Goal: Find specific page/section: Find specific page/section

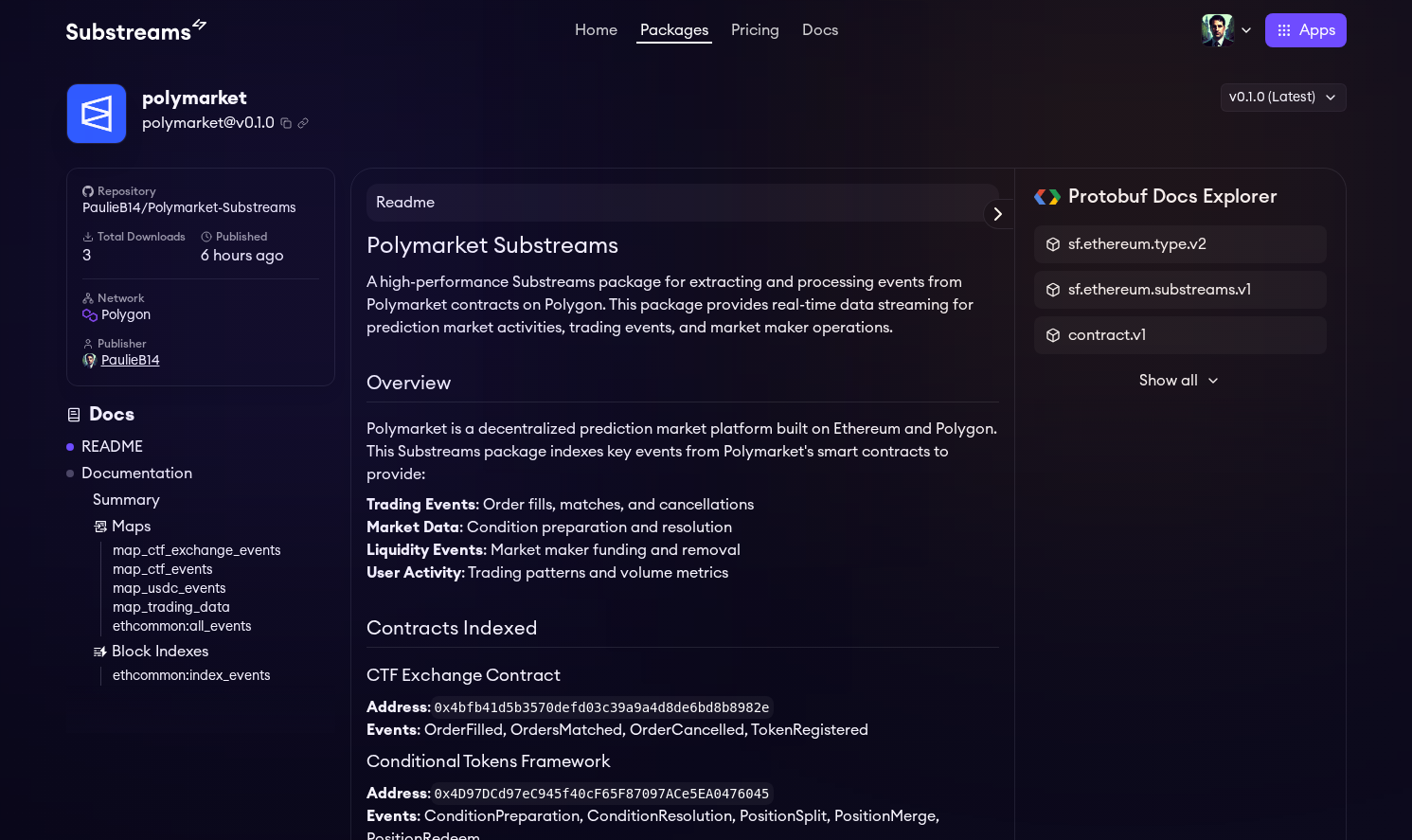
click at [135, 364] on span "PaulieB14" at bounding box center [131, 361] width 59 height 19
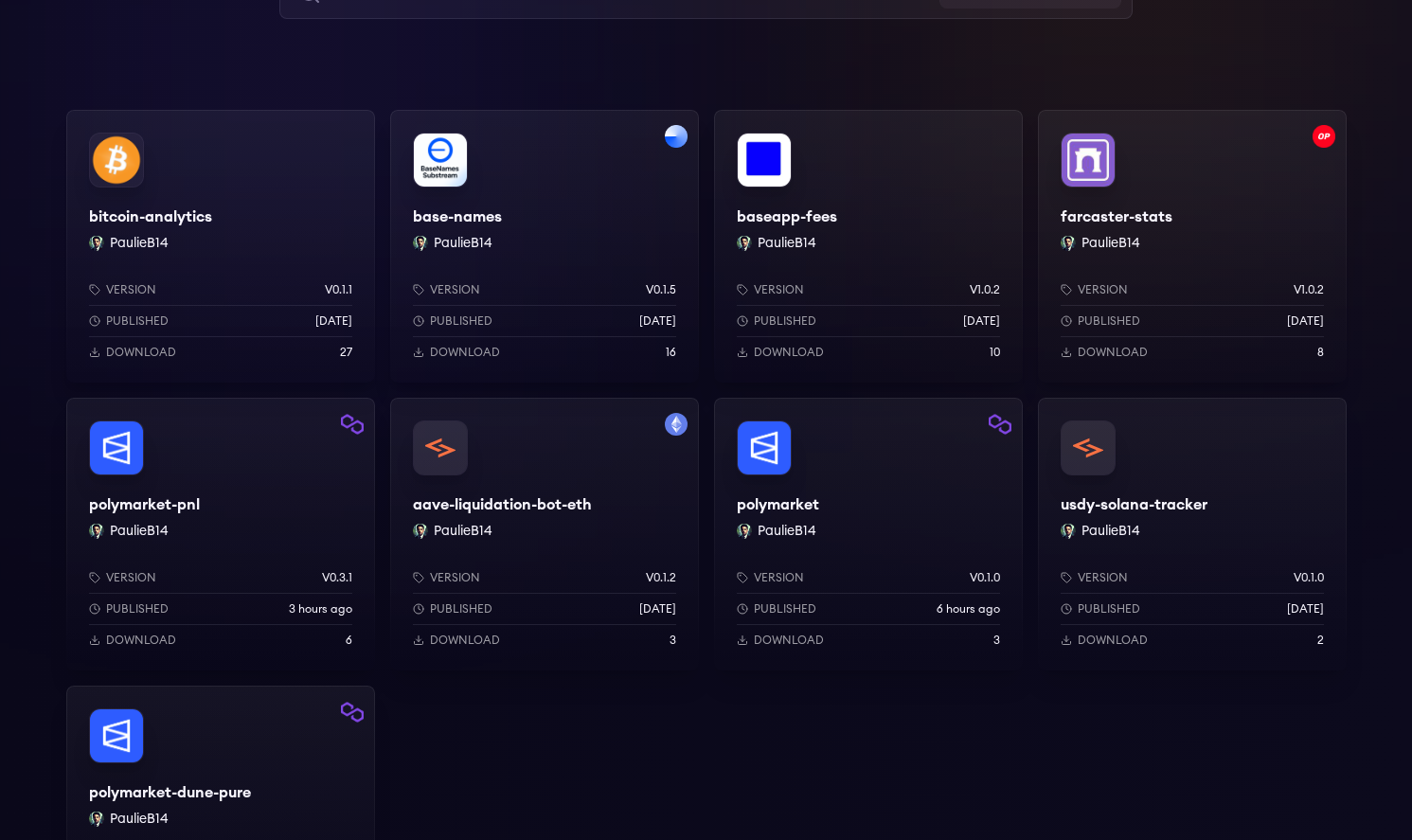
scroll to position [451, 0]
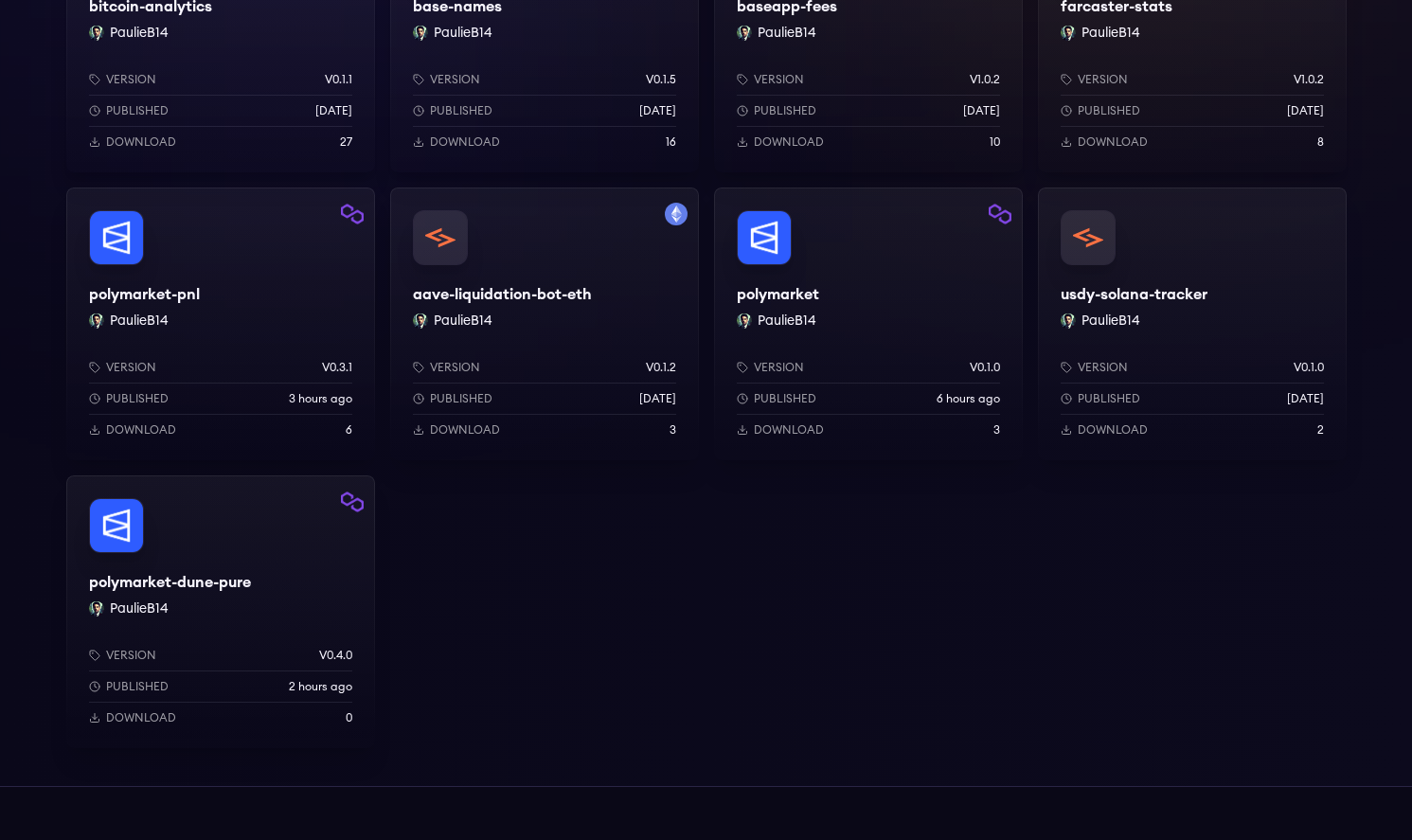
click at [844, 328] on div "polymarket PaulieB14 Version v0.1.0 Published 6 hours ago Download 3" at bounding box center [868, 324] width 309 height 273
click at [289, 316] on div "polymarket-pnl PaulieB14 Version v0.3.1 Published 3 hours ago Download 6" at bounding box center [221, 324] width 309 height 273
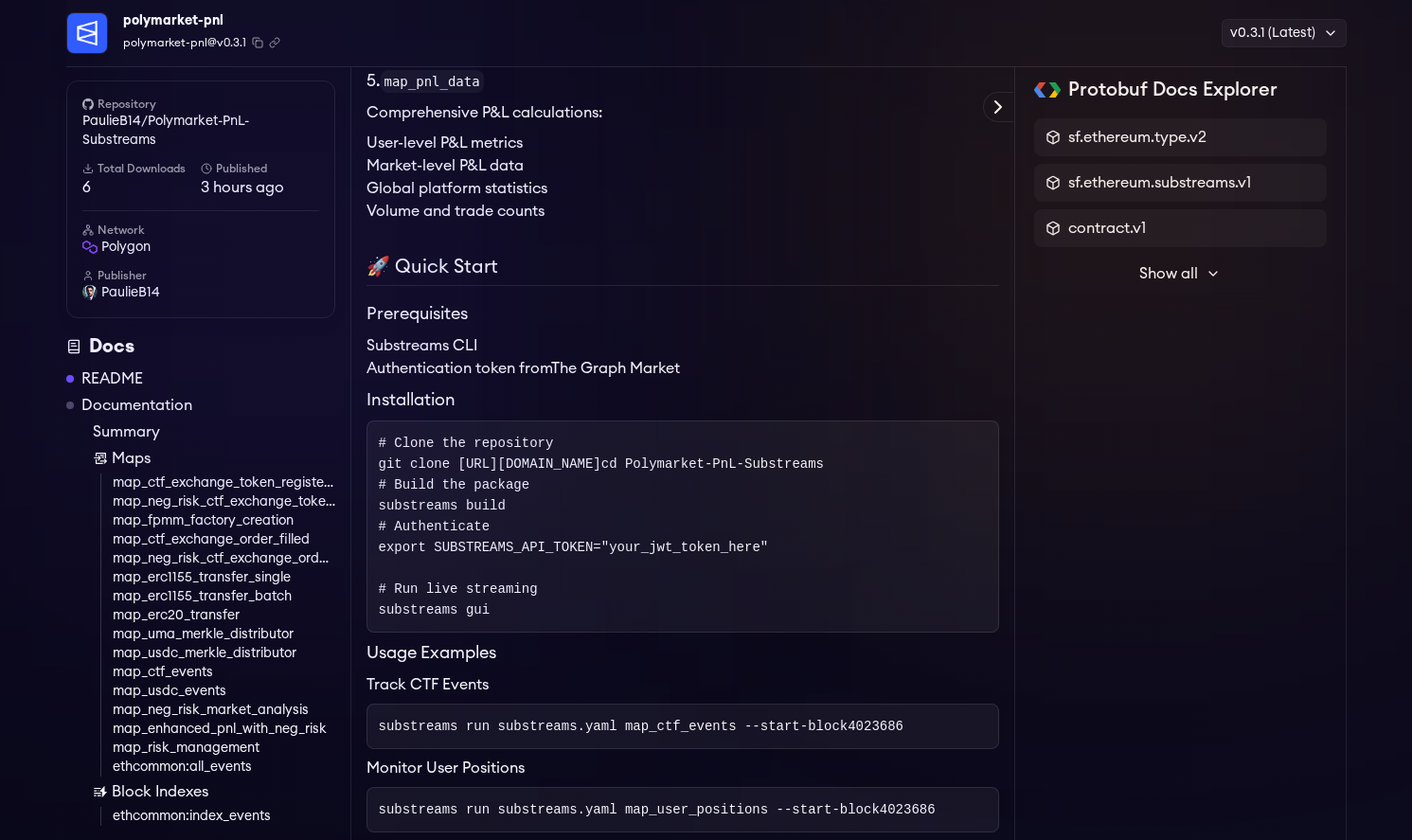
scroll to position [1784, 0]
